Goal: Transaction & Acquisition: Book appointment/travel/reservation

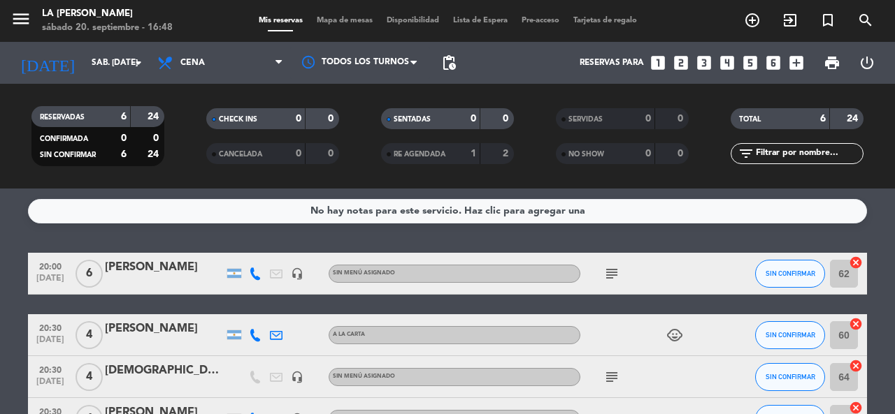
click at [708, 64] on icon "looks_3" at bounding box center [704, 63] width 18 height 18
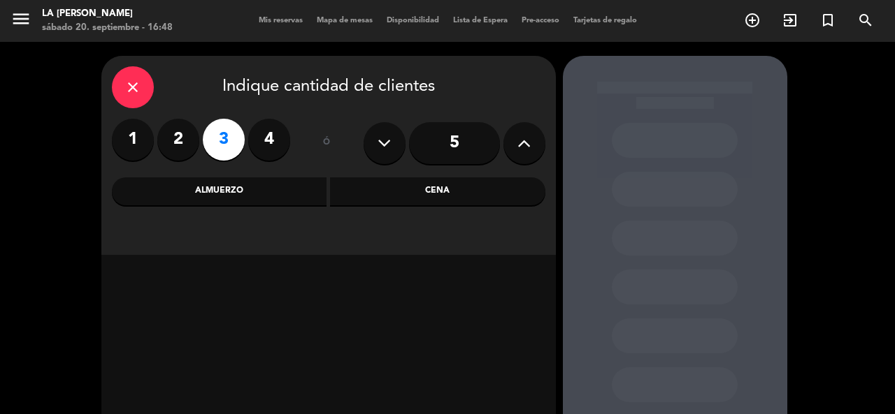
click at [248, 183] on div "Almuerzo" at bounding box center [219, 192] width 215 height 28
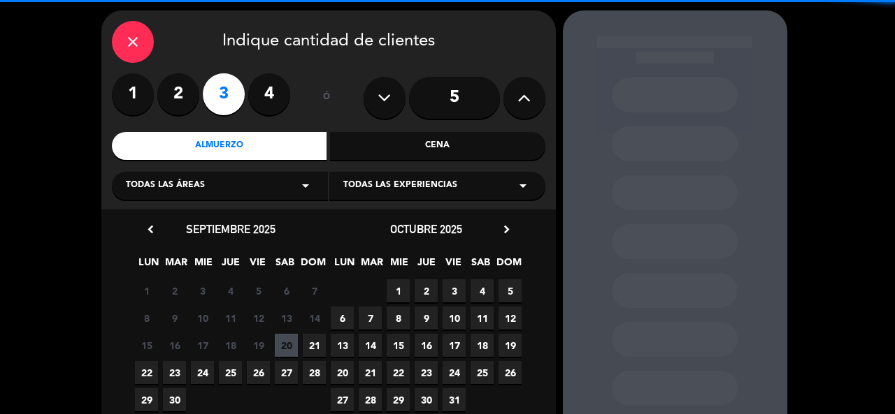
scroll to position [70, 0]
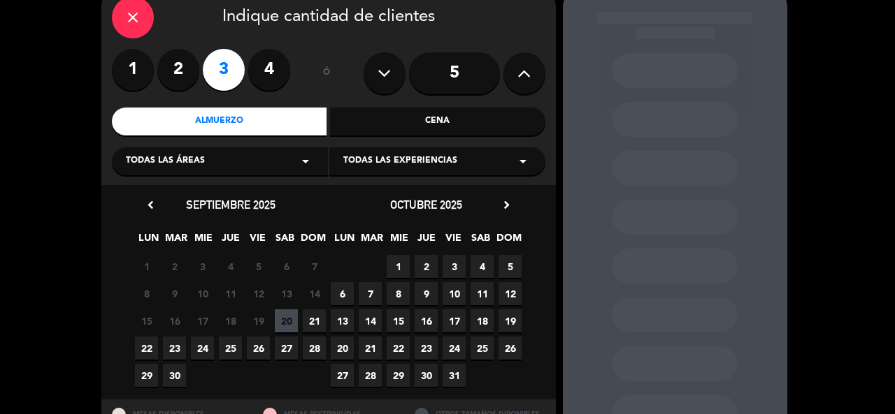
click at [310, 315] on span "21" at bounding box center [314, 321] width 23 height 23
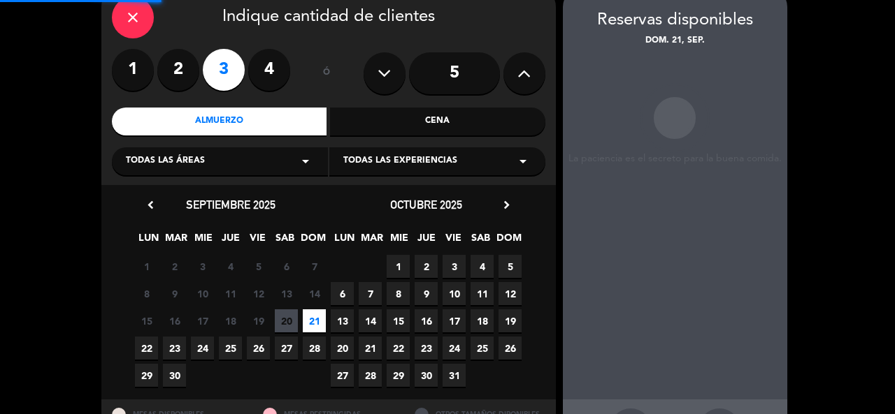
scroll to position [56, 0]
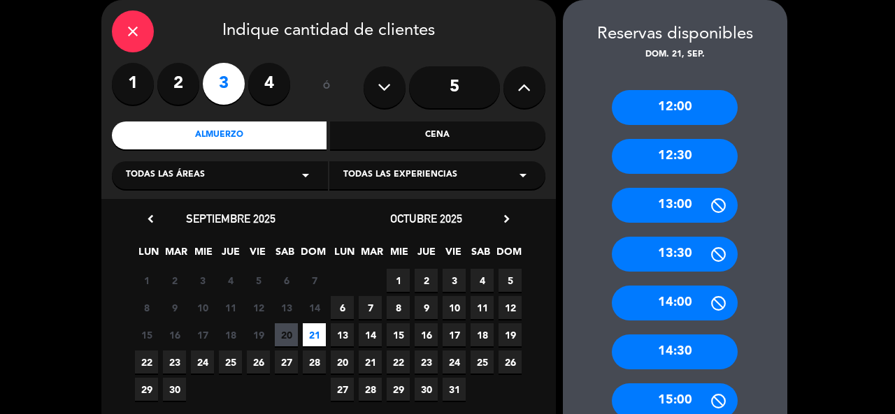
click at [711, 157] on div "12:30" at bounding box center [675, 156] width 126 height 35
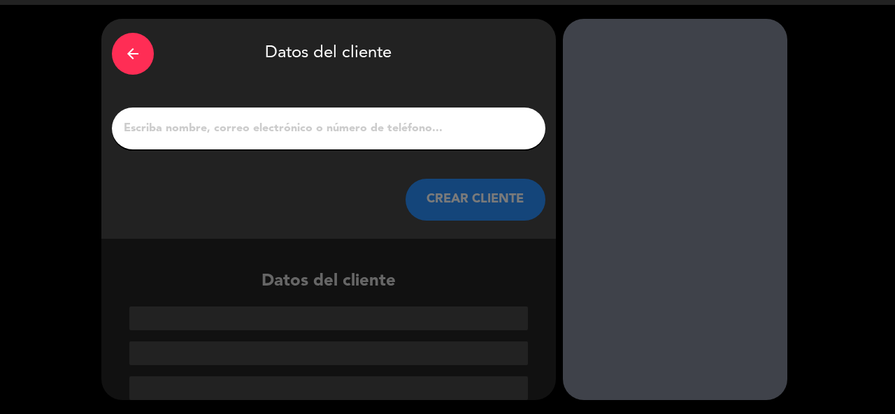
click at [296, 133] on input "1" at bounding box center [328, 129] width 412 height 20
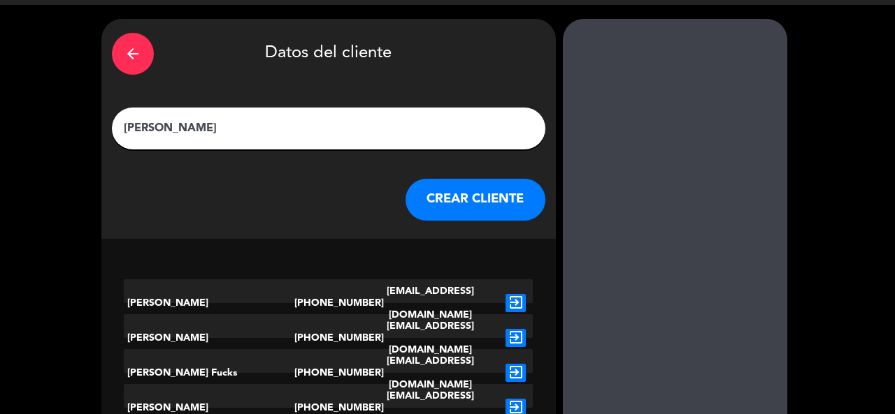
type input "[PERSON_NAME]"
click at [518, 231] on div "arrow_back Datos del cliente [PERSON_NAME] CLIENTE" at bounding box center [328, 129] width 454 height 220
click at [503, 209] on button "CREAR CLIENTE" at bounding box center [475, 200] width 140 height 42
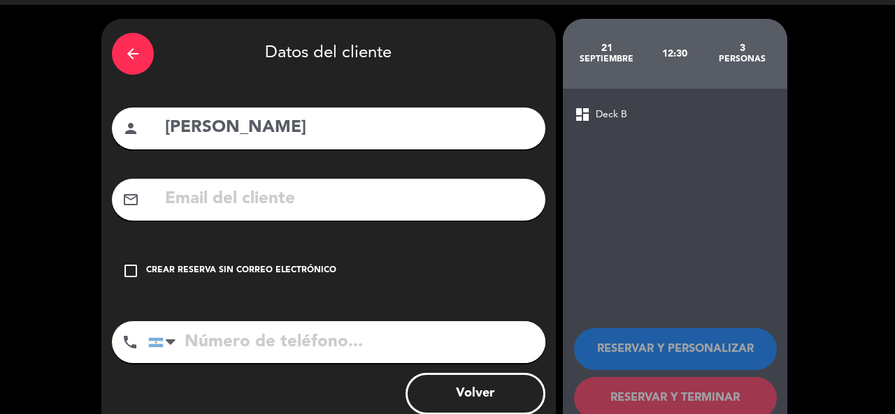
click at [305, 275] on div "Crear reserva sin correo electrónico" at bounding box center [241, 271] width 190 height 14
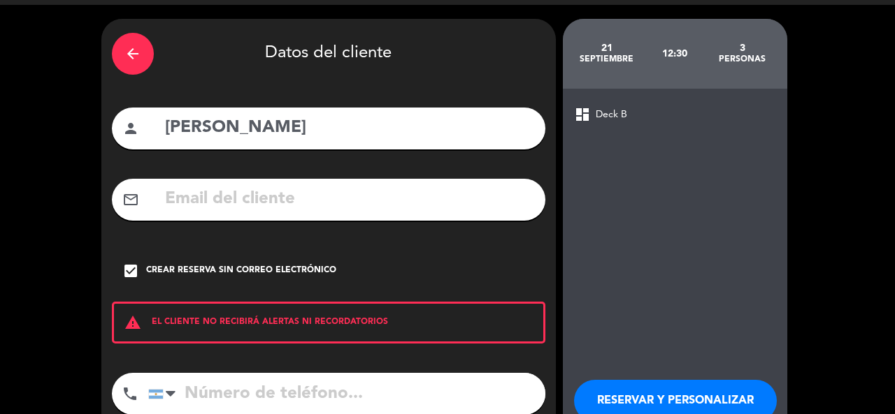
scroll to position [124, 0]
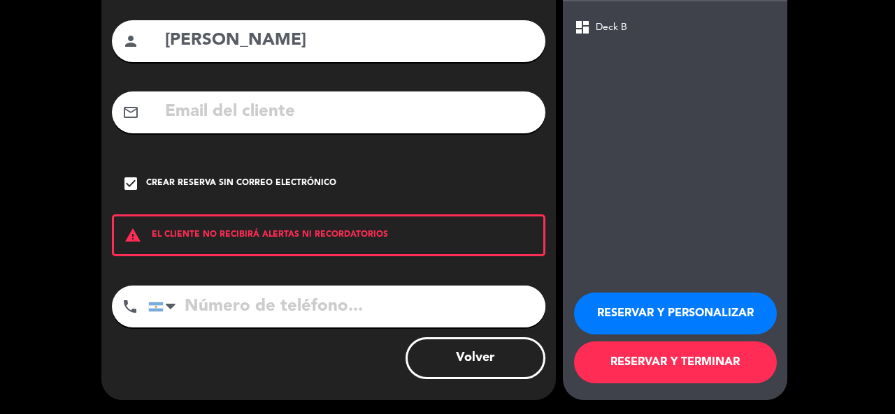
click at [328, 293] on input "tel" at bounding box center [346, 307] width 397 height 42
type input "1161355358"
click at [680, 319] on button "RESERVAR Y PERSONALIZAR" at bounding box center [675, 314] width 203 height 42
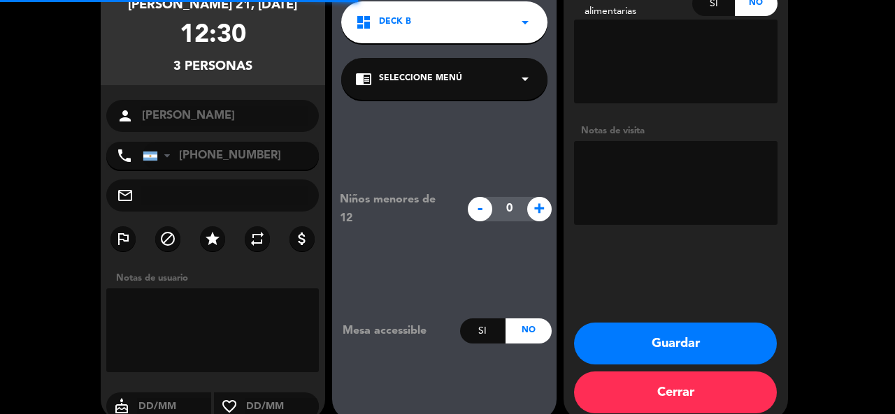
scroll to position [56, 0]
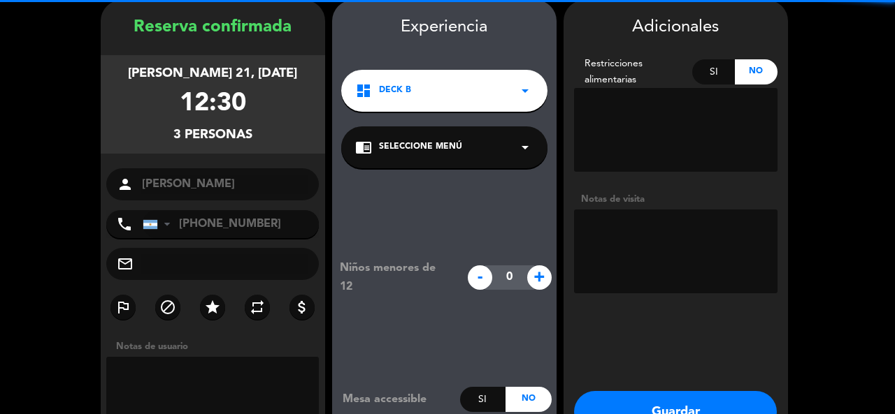
click at [691, 270] on textarea at bounding box center [675, 252] width 203 height 84
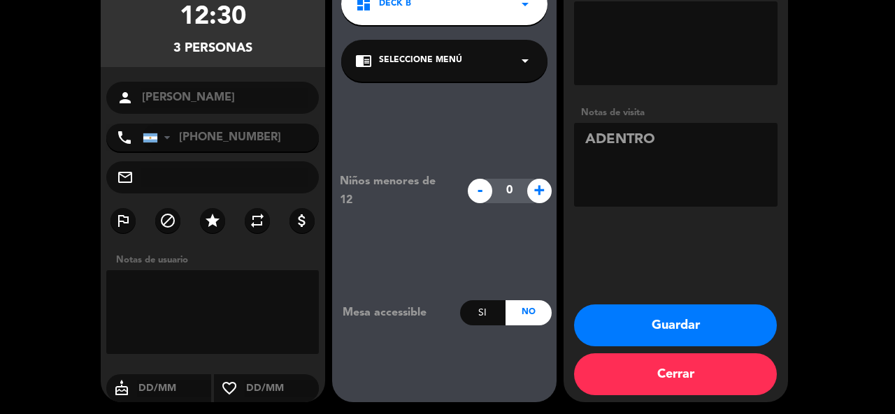
scroll to position [145, 0]
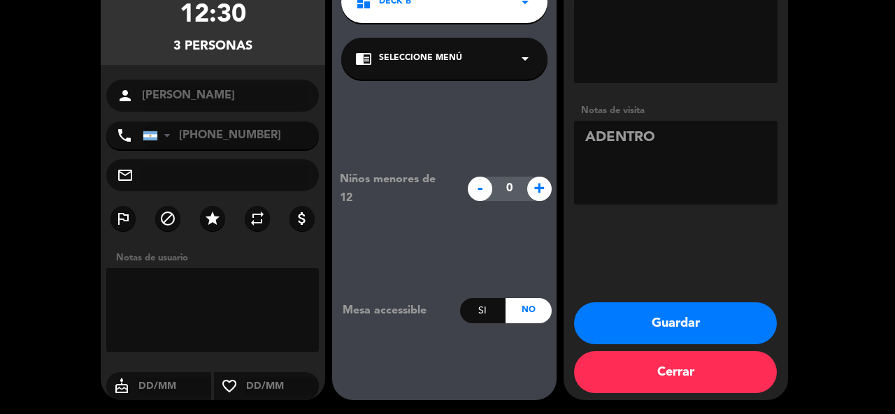
type textarea "ADENTRO"
click at [697, 315] on button "Guardar" at bounding box center [675, 324] width 203 height 42
